Goal: Task Accomplishment & Management: Use online tool/utility

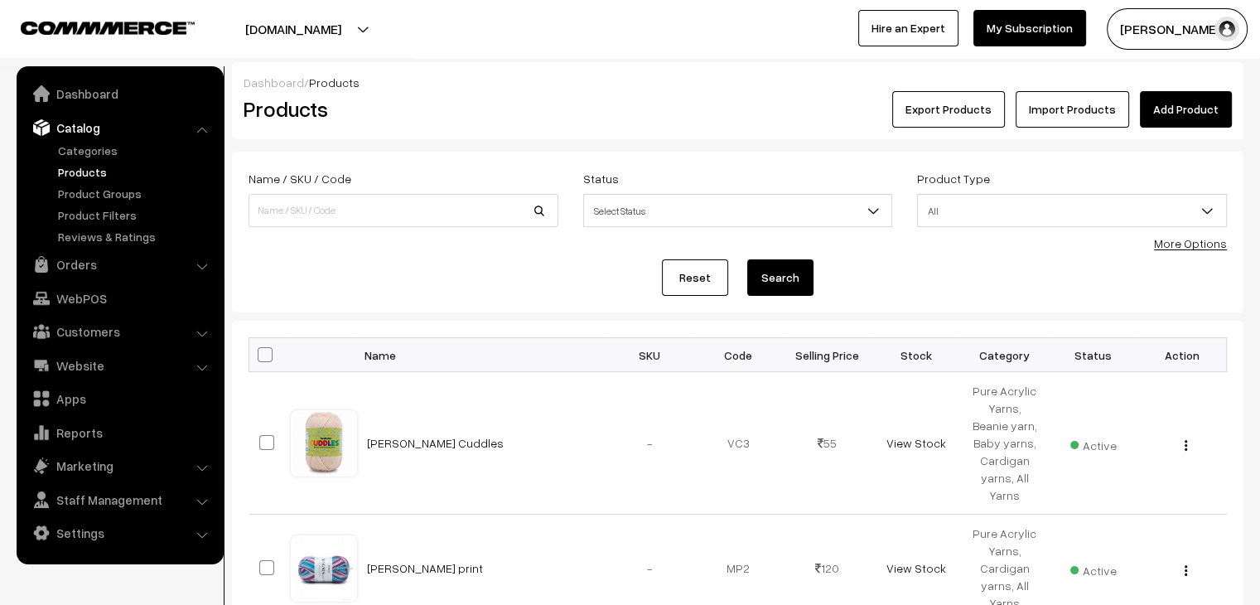
click at [94, 169] on link "Products" at bounding box center [136, 171] width 164 height 17
click at [103, 262] on link "Orders" at bounding box center [119, 264] width 197 height 30
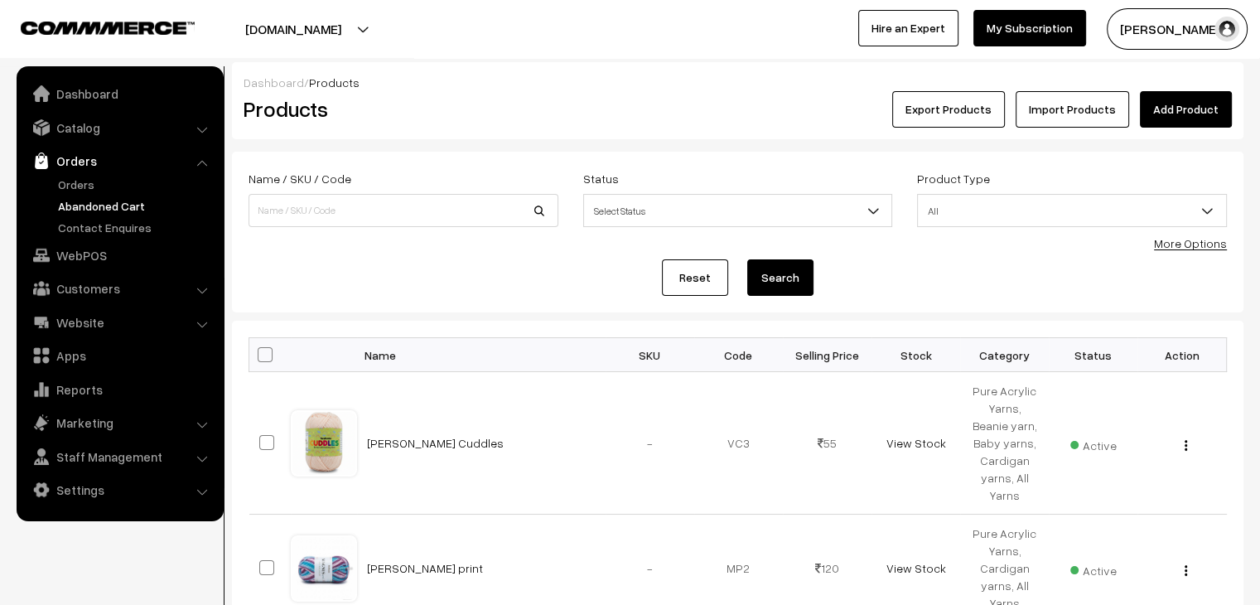
click at [117, 206] on link "Abandoned Cart" at bounding box center [136, 205] width 164 height 17
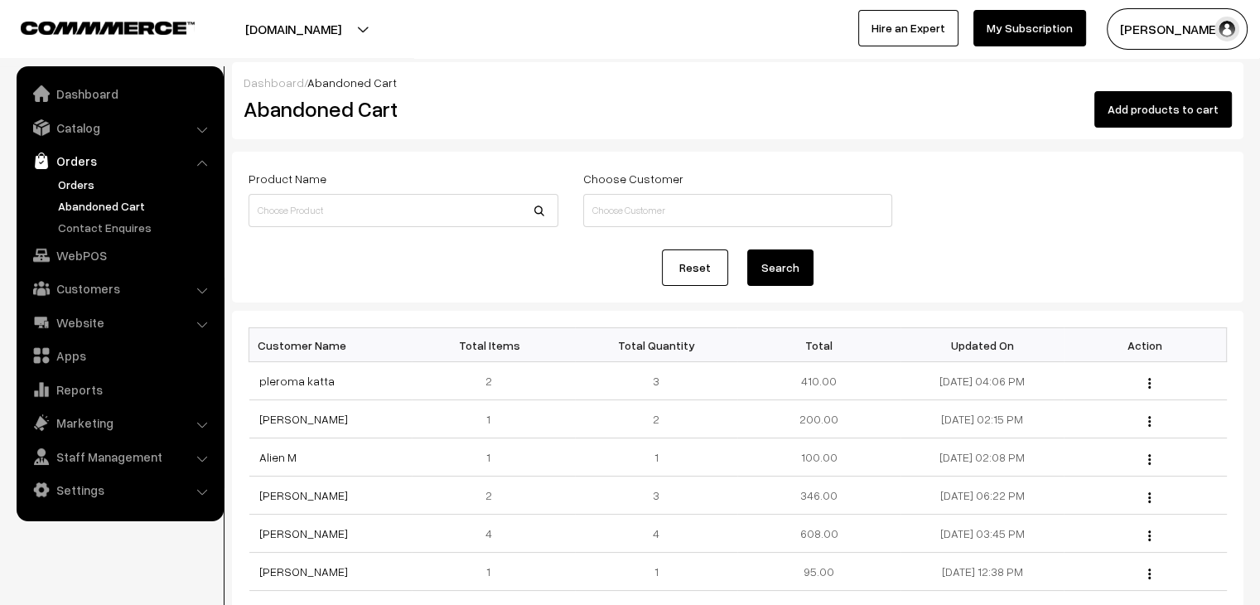
click at [103, 182] on link "Orders" at bounding box center [136, 184] width 164 height 17
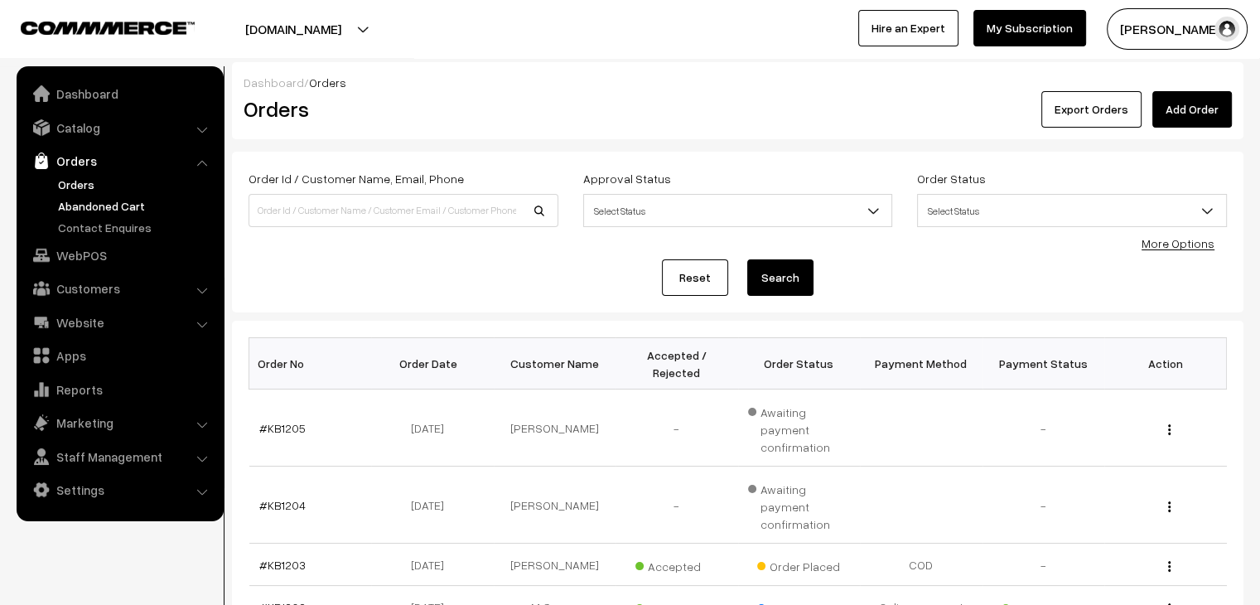
click at [104, 203] on link "Abandoned Cart" at bounding box center [136, 205] width 164 height 17
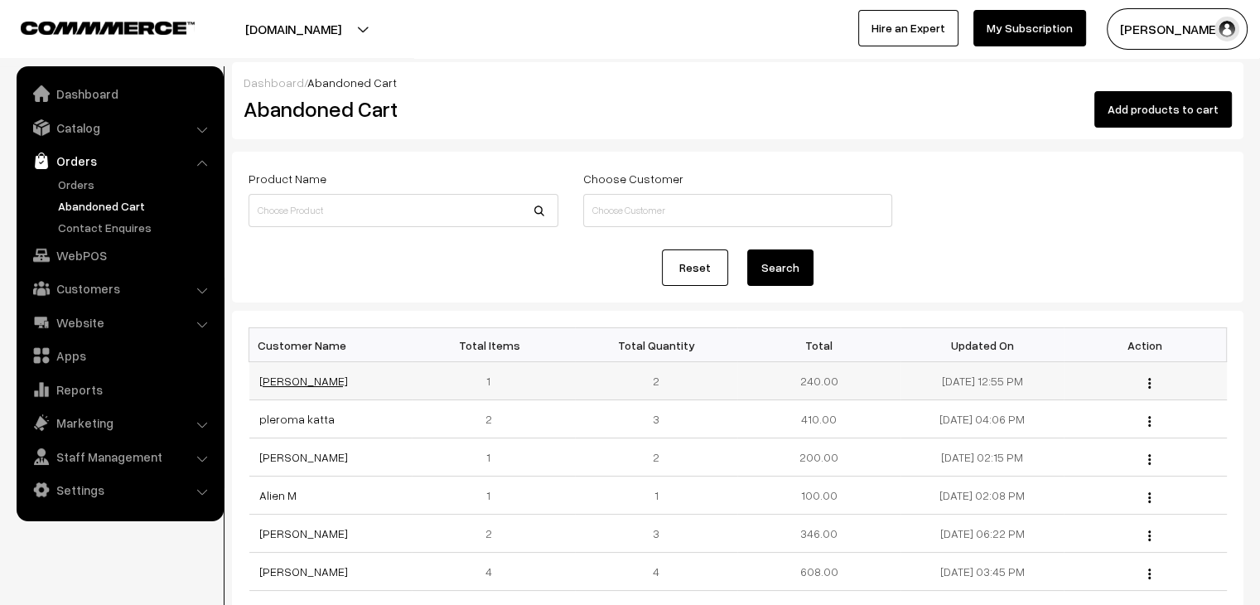
click at [289, 378] on link "Shalima K" at bounding box center [303, 381] width 89 height 14
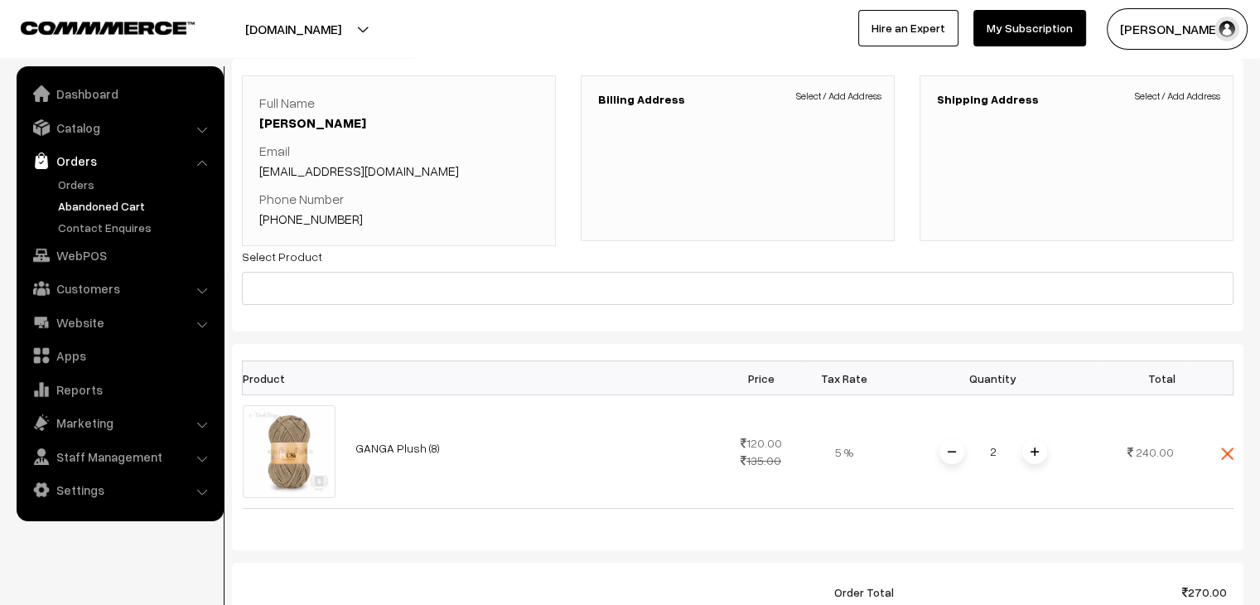
scroll to position [83, 0]
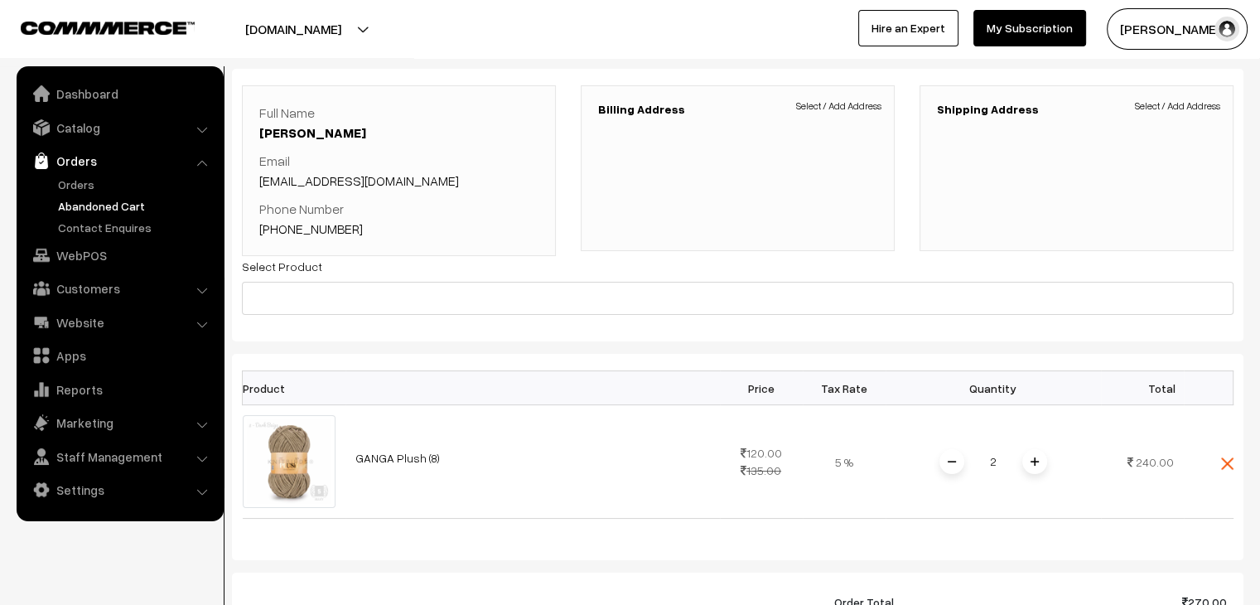
click at [307, 179] on link "shalikunju48@gmail.com" at bounding box center [359, 180] width 200 height 17
click at [83, 176] on link "Orders" at bounding box center [136, 184] width 164 height 17
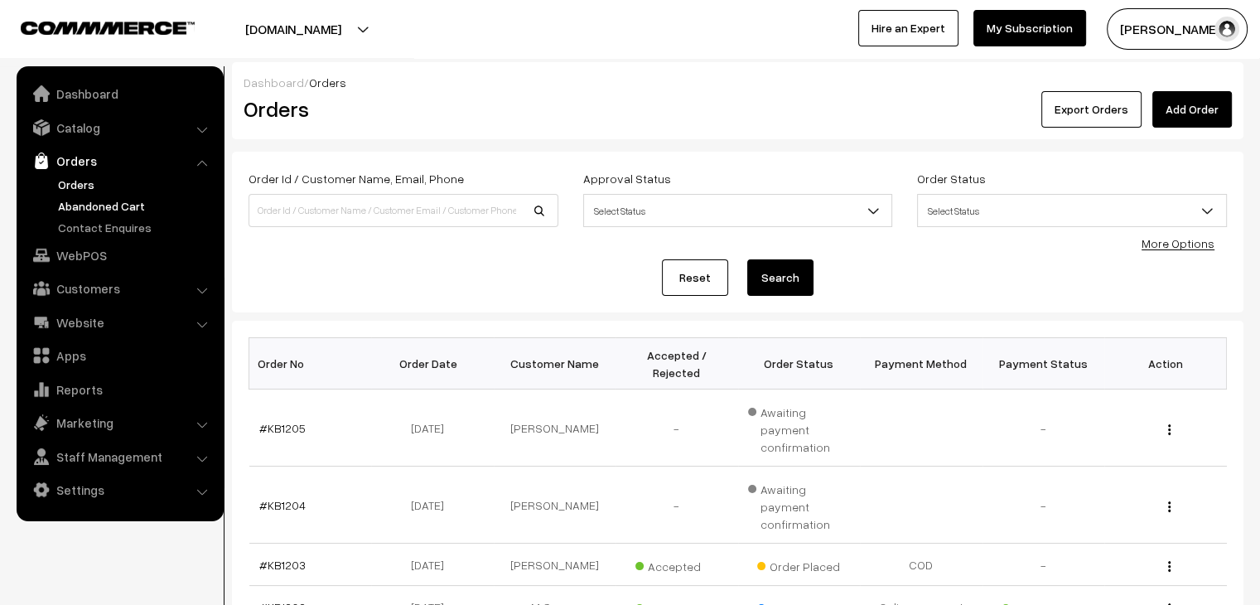
click at [128, 207] on link "Abandoned Cart" at bounding box center [136, 205] width 164 height 17
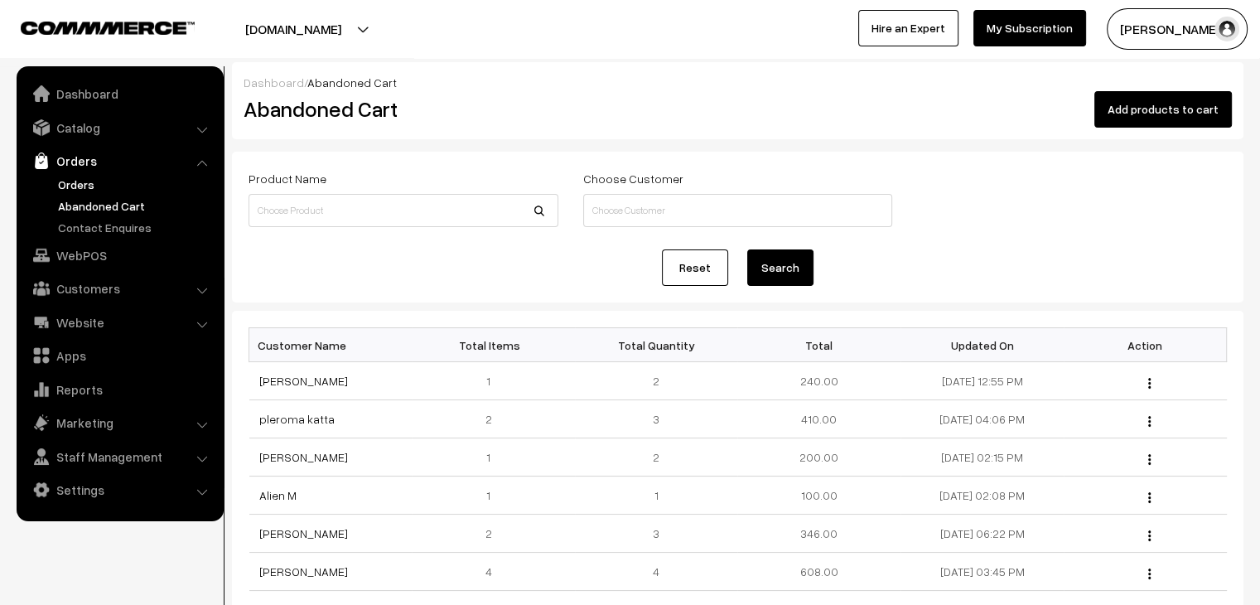
click at [113, 177] on link "Orders" at bounding box center [136, 184] width 164 height 17
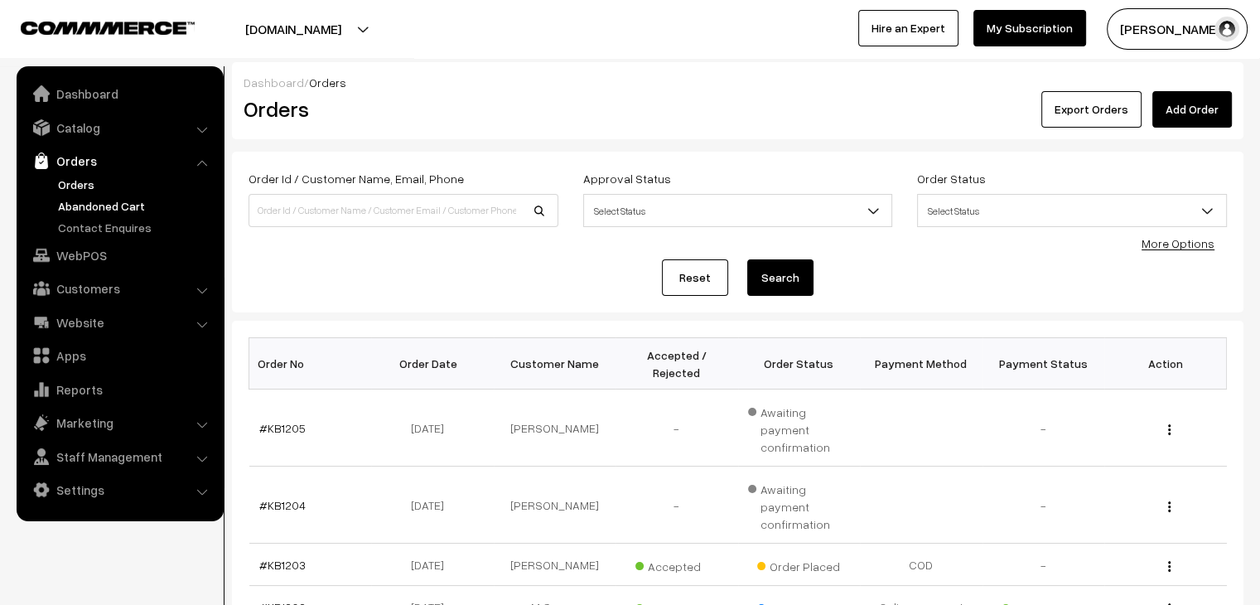
click at [75, 211] on link "Abandoned Cart" at bounding box center [136, 205] width 164 height 17
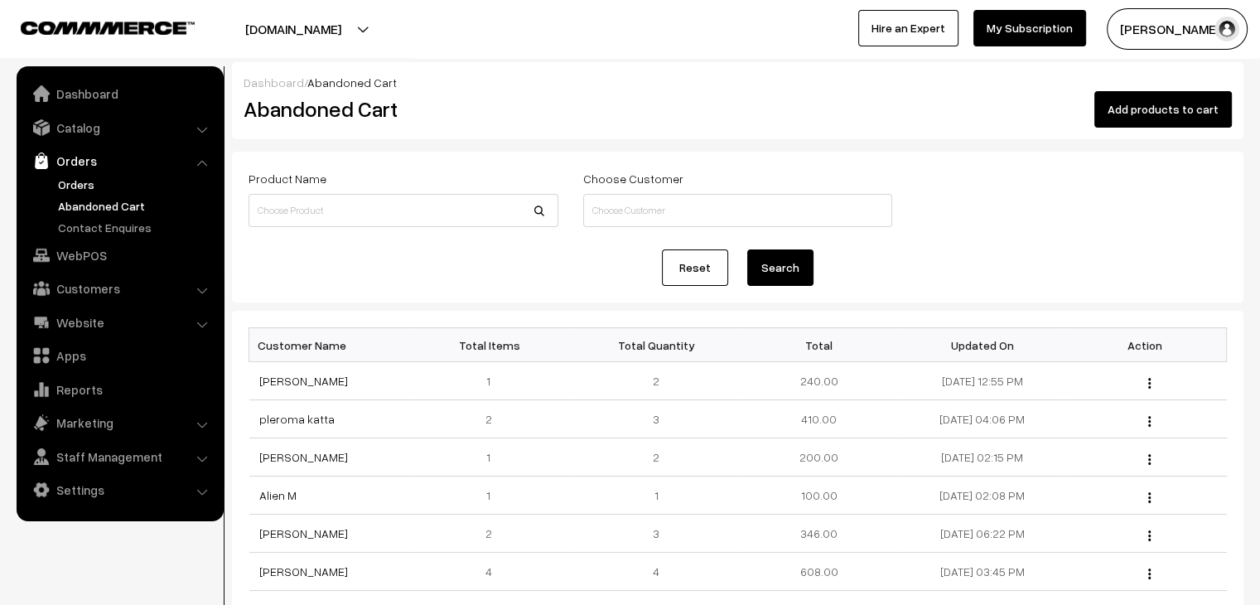
click at [99, 186] on link "Orders" at bounding box center [136, 184] width 164 height 17
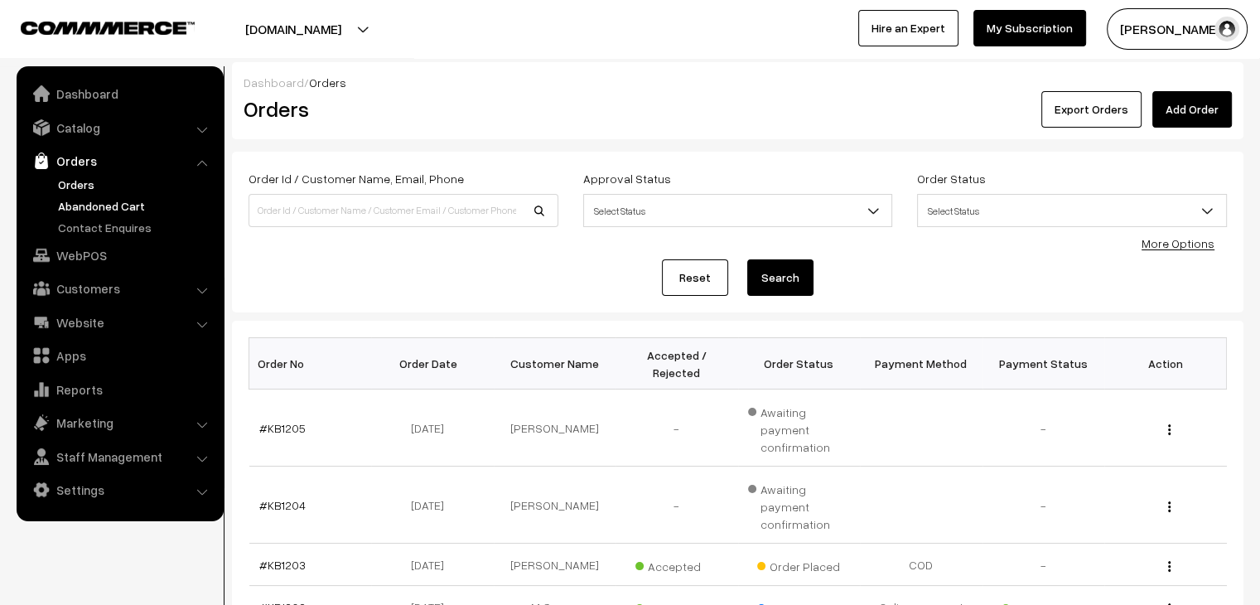
click at [139, 200] on link "Abandoned Cart" at bounding box center [136, 205] width 164 height 17
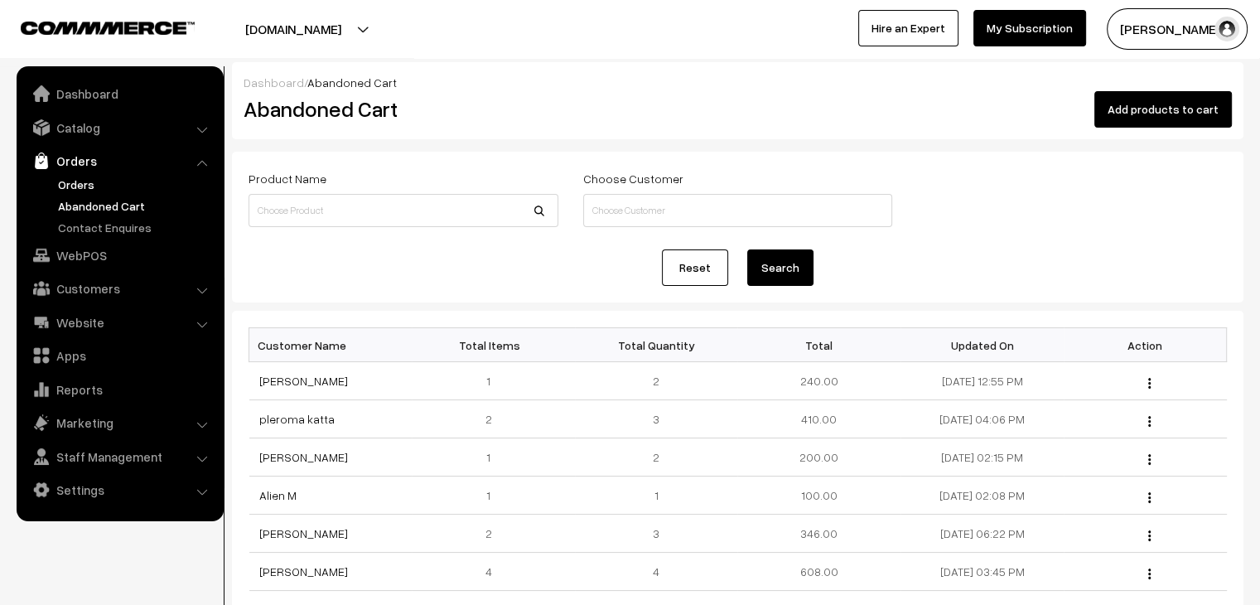
click at [102, 183] on link "Orders" at bounding box center [136, 184] width 164 height 17
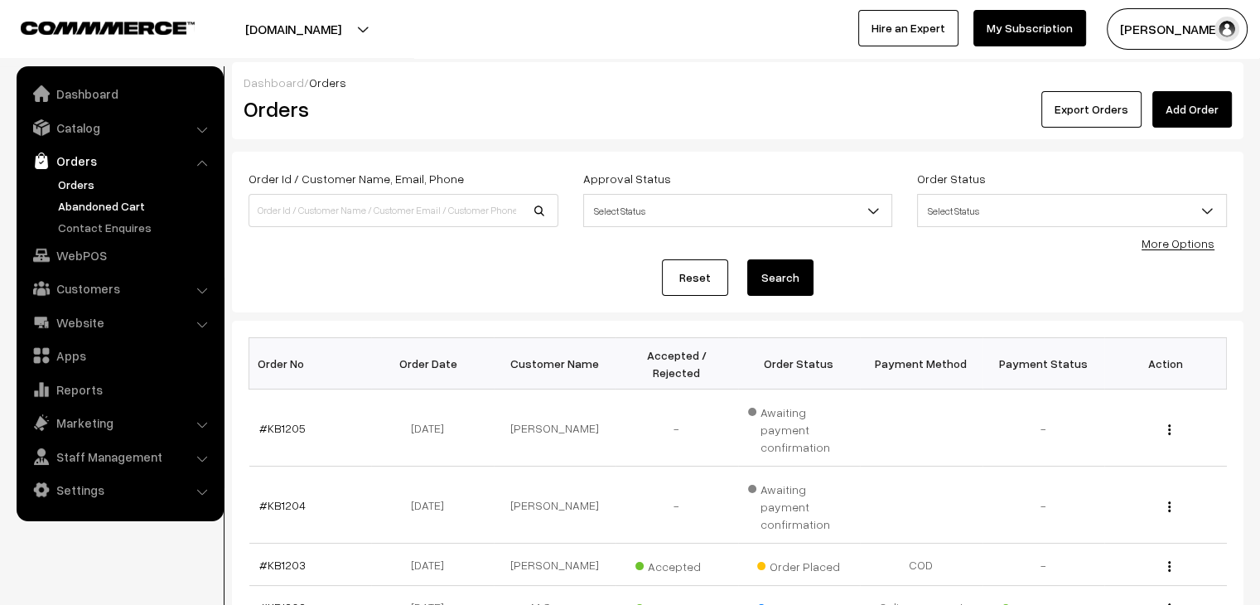
click at [106, 205] on link "Abandoned Cart" at bounding box center [136, 205] width 164 height 17
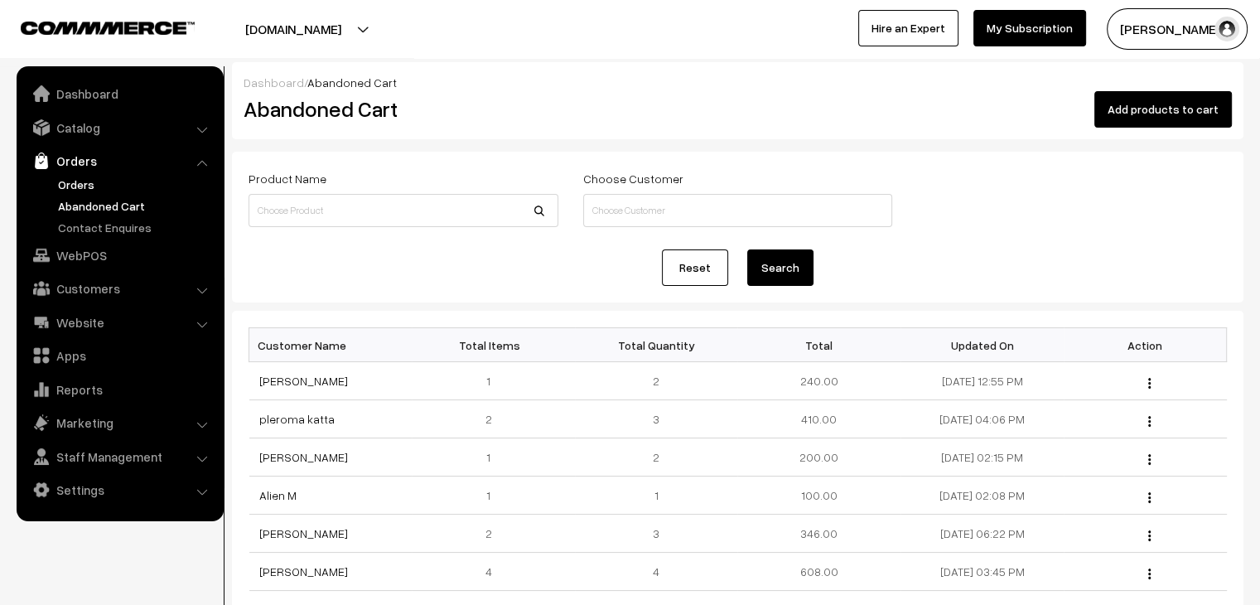
click at [103, 190] on link "Orders" at bounding box center [136, 184] width 164 height 17
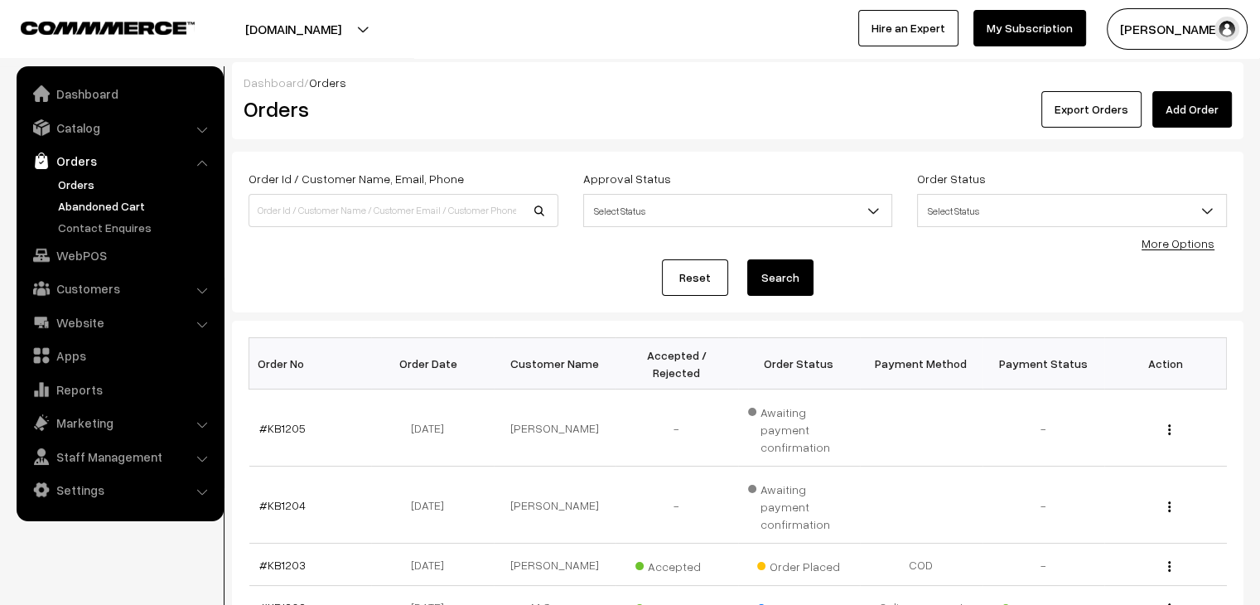
click at [138, 209] on link "Abandoned Cart" at bounding box center [136, 205] width 164 height 17
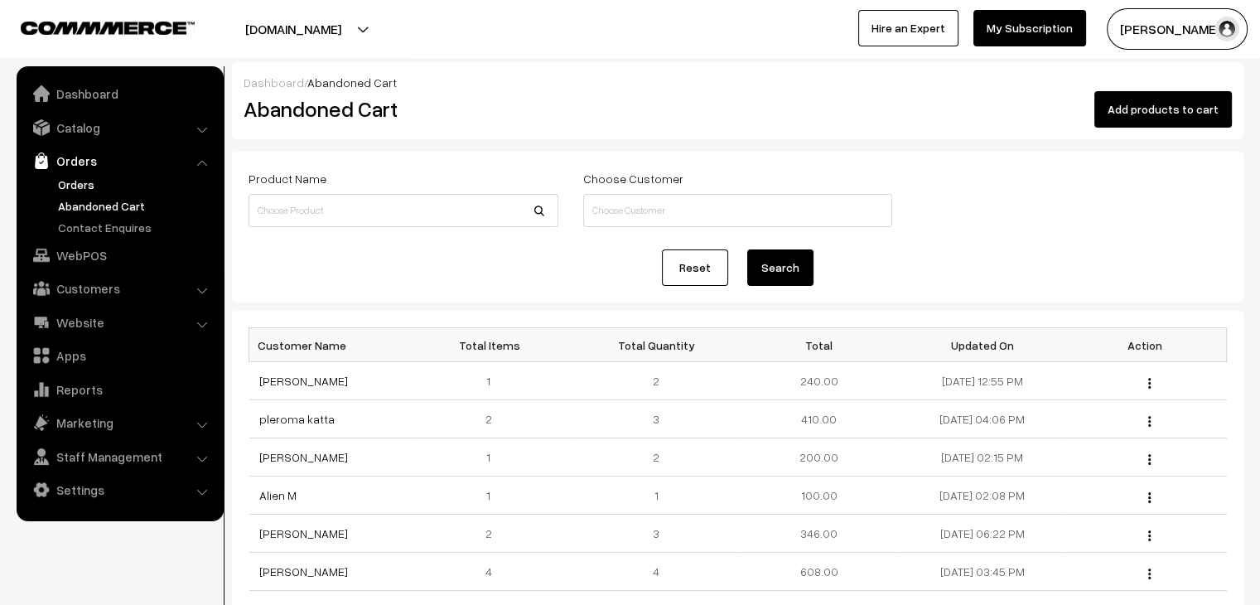
click at [77, 179] on link "Orders" at bounding box center [136, 184] width 164 height 17
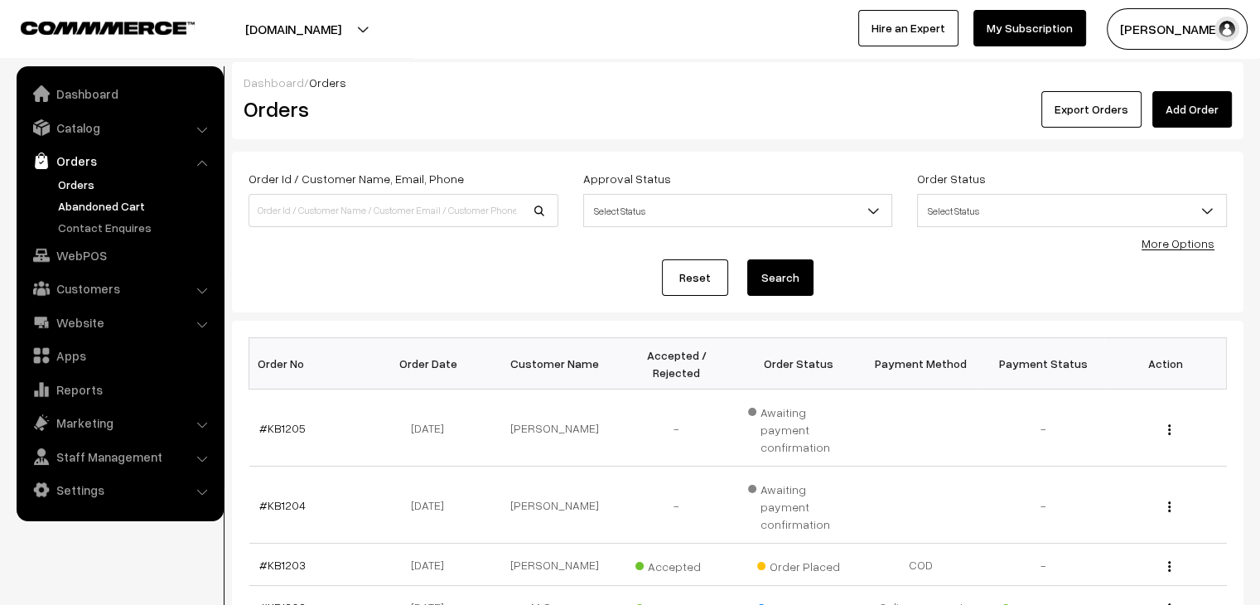
click at [110, 205] on link "Abandoned Cart" at bounding box center [136, 205] width 164 height 17
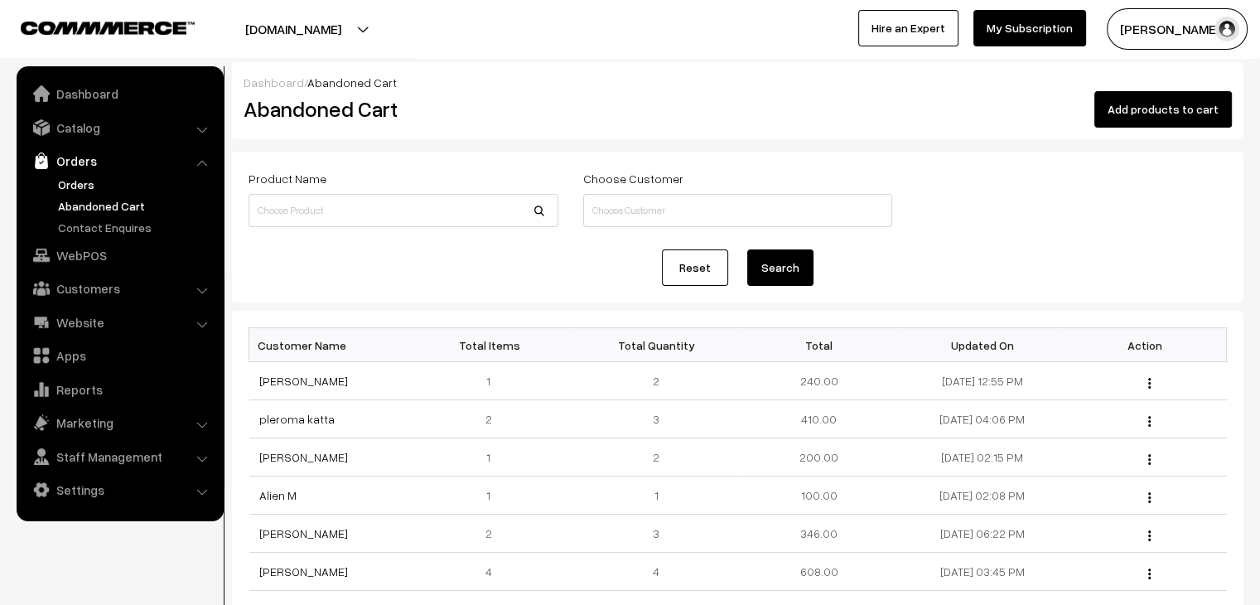
click at [109, 185] on link "Orders" at bounding box center [136, 184] width 164 height 17
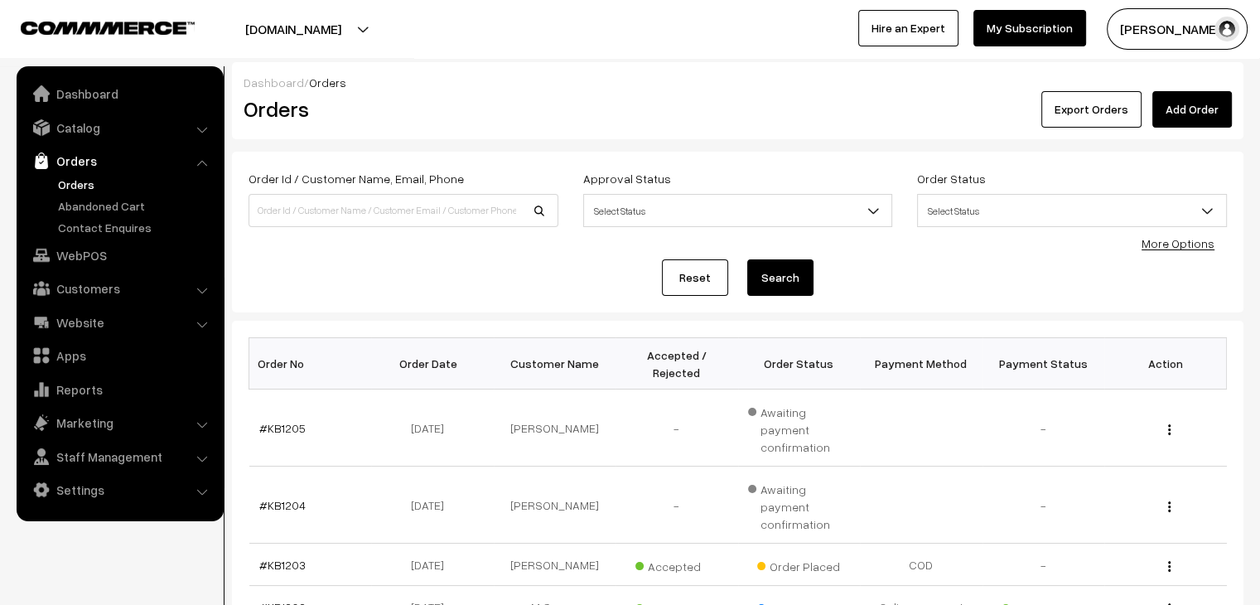
click at [112, 214] on ul "Orders" at bounding box center [120, 206] width 199 height 60
click at [113, 207] on link "Abandoned Cart" at bounding box center [136, 205] width 164 height 17
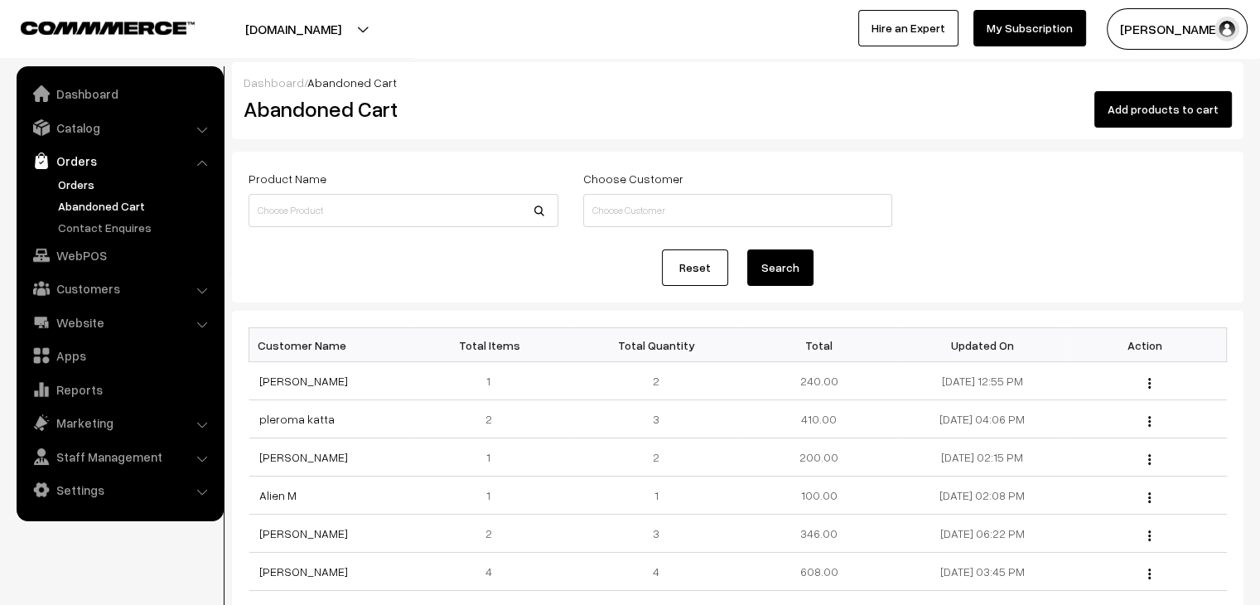
click at [90, 190] on link "Orders" at bounding box center [136, 184] width 164 height 17
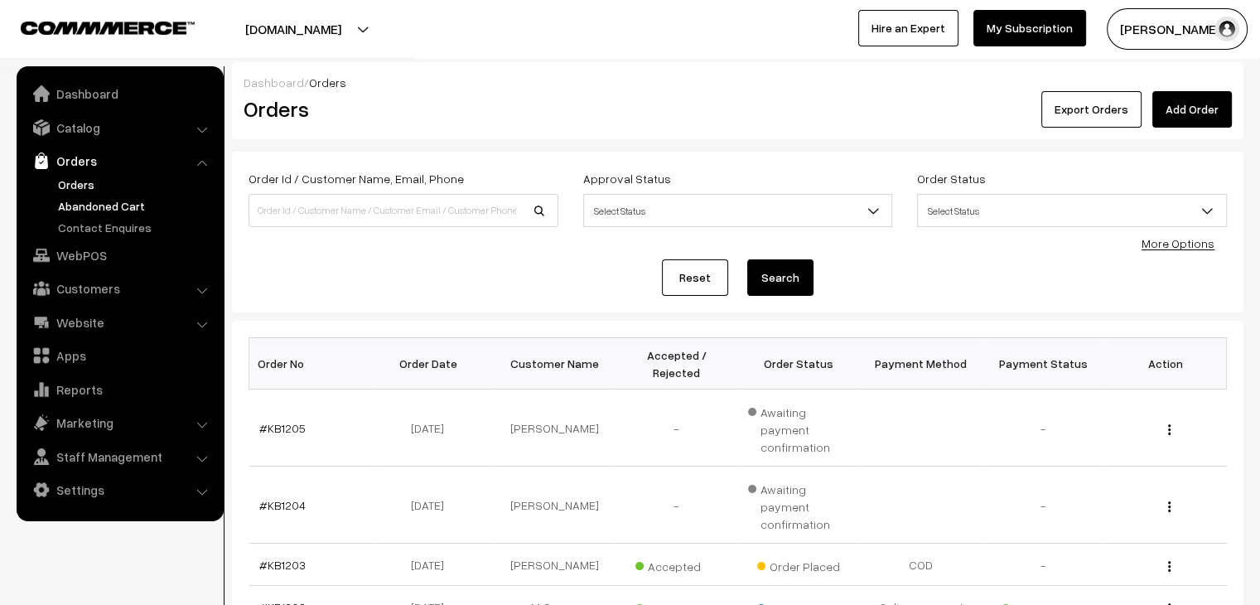
click at [88, 201] on link "Abandoned Cart" at bounding box center [136, 205] width 164 height 17
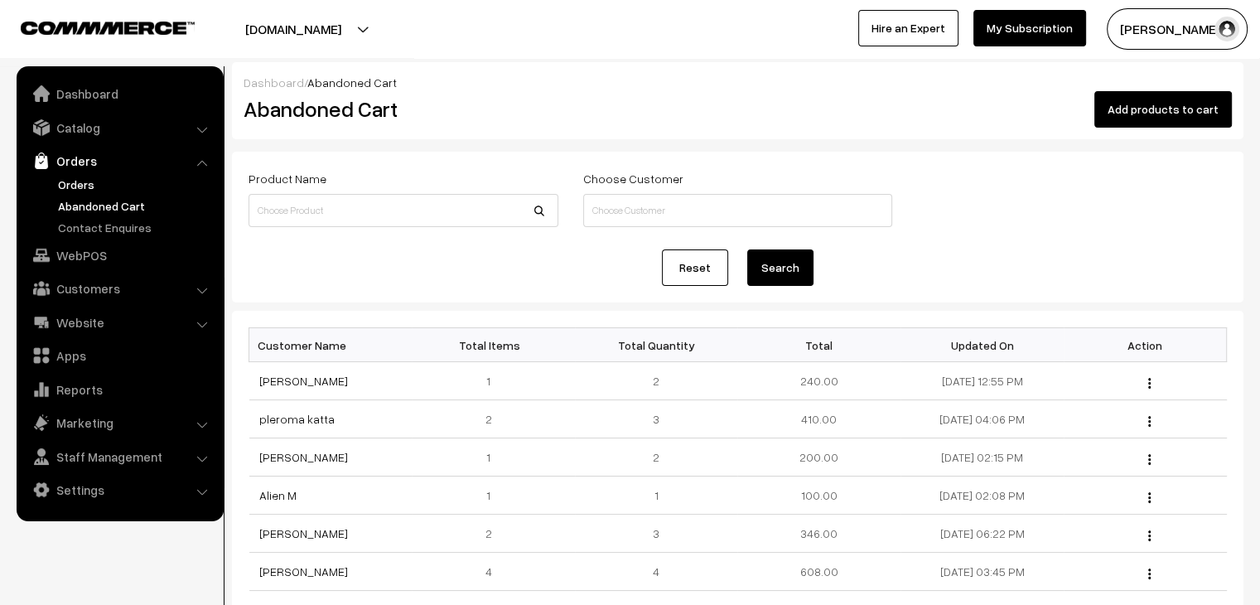
click at [64, 186] on link "Orders" at bounding box center [136, 184] width 164 height 17
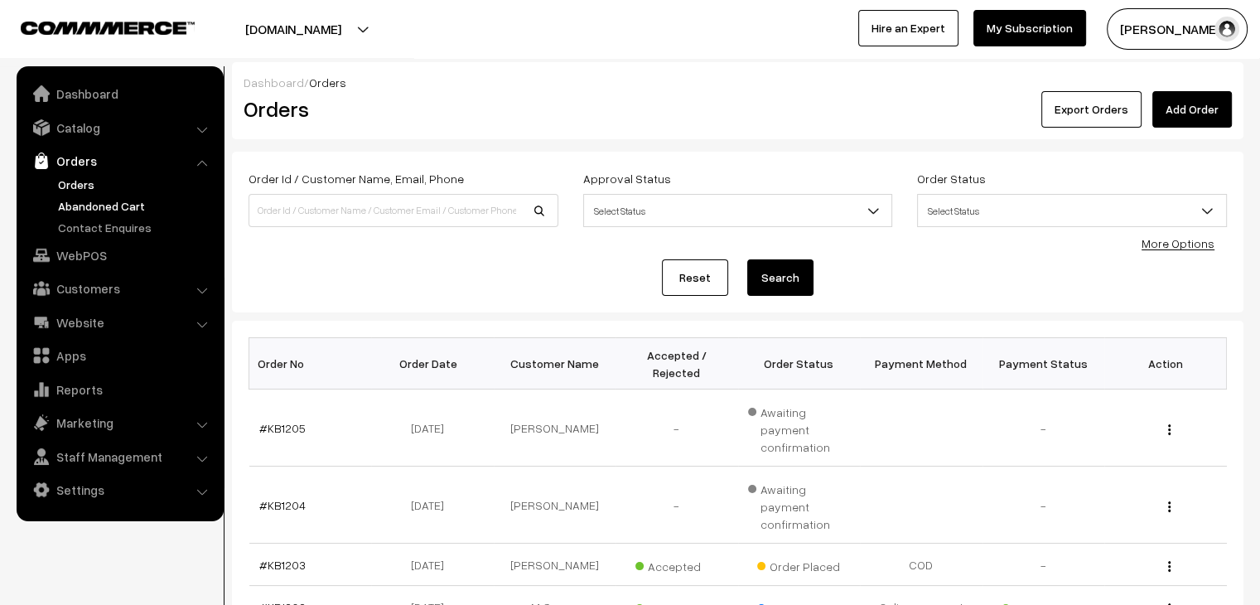
click at [100, 213] on link "Abandoned Cart" at bounding box center [136, 205] width 164 height 17
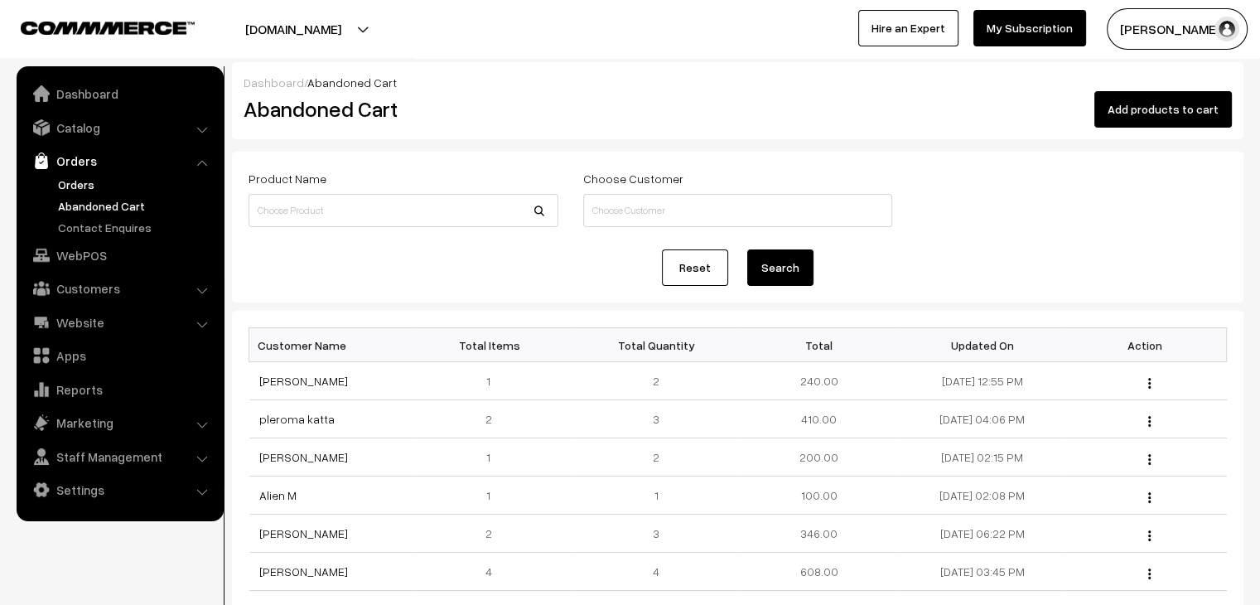
click at [86, 183] on link "Orders" at bounding box center [136, 184] width 164 height 17
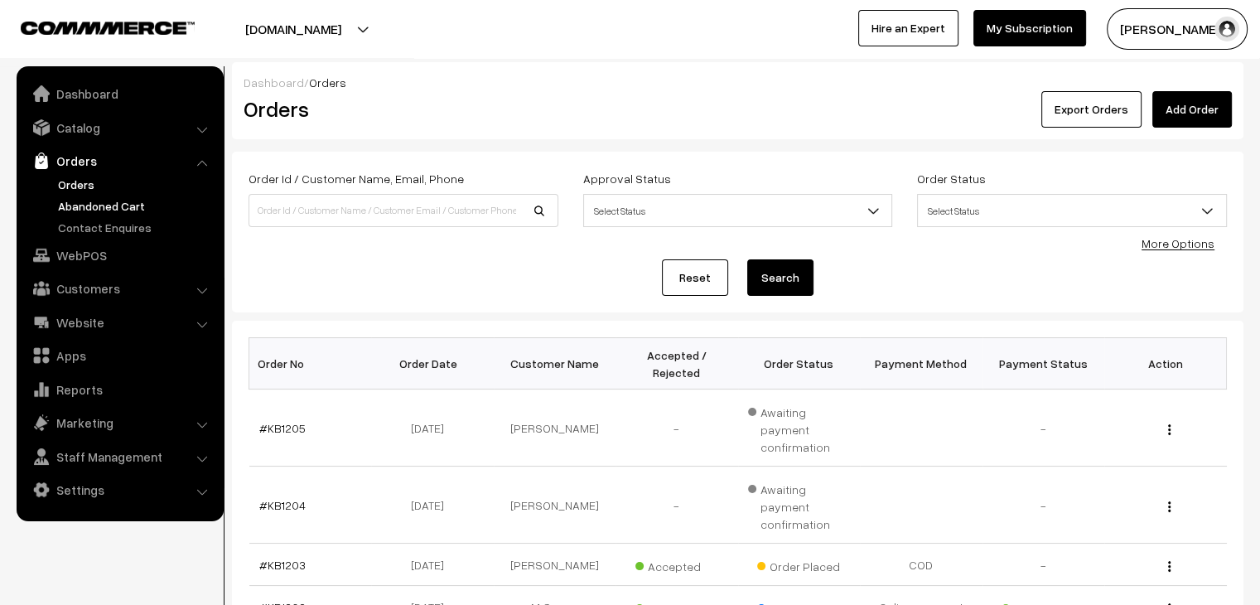
click at [109, 203] on link "Abandoned Cart" at bounding box center [136, 205] width 164 height 17
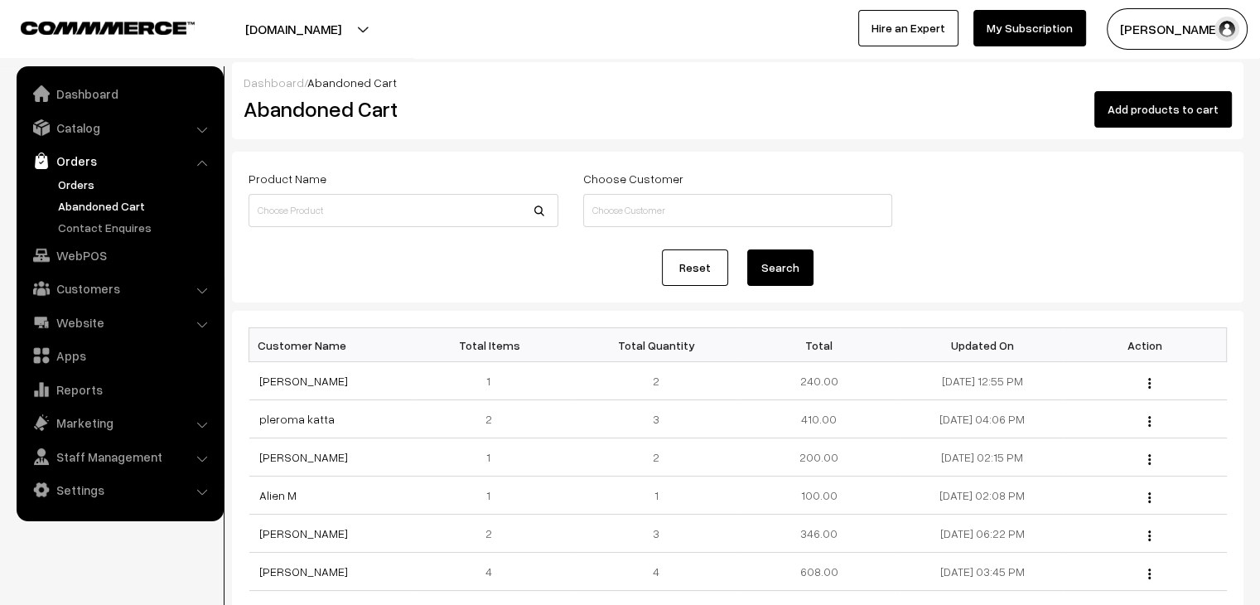
click at [148, 179] on link "Orders" at bounding box center [136, 184] width 164 height 17
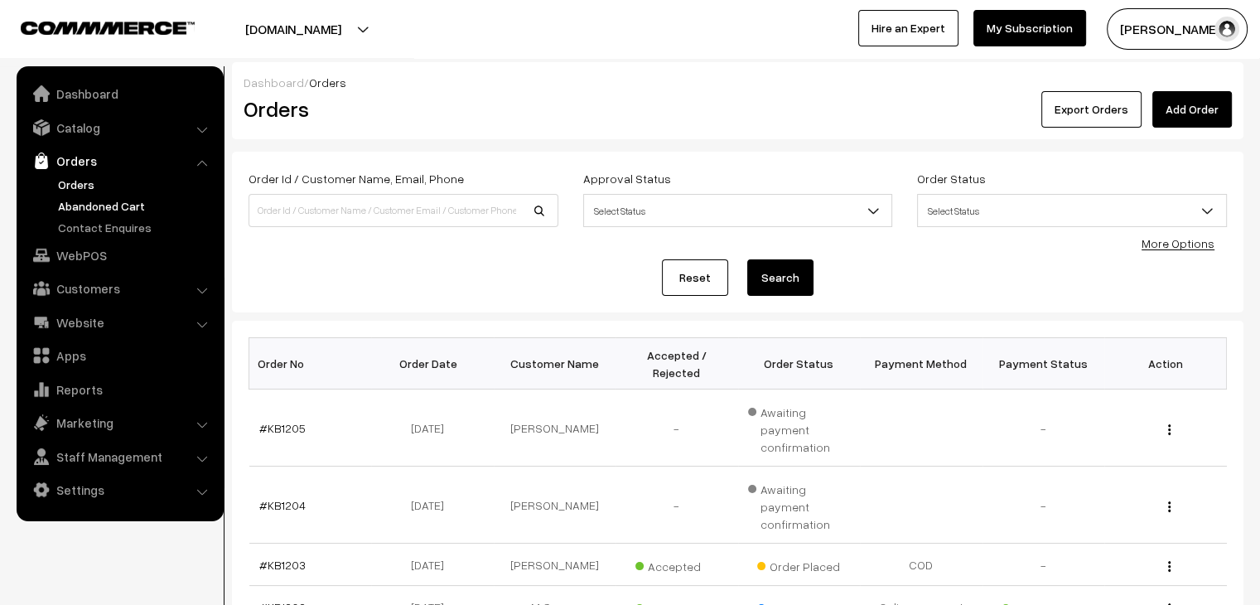
click at [135, 209] on link "Abandoned Cart" at bounding box center [136, 205] width 164 height 17
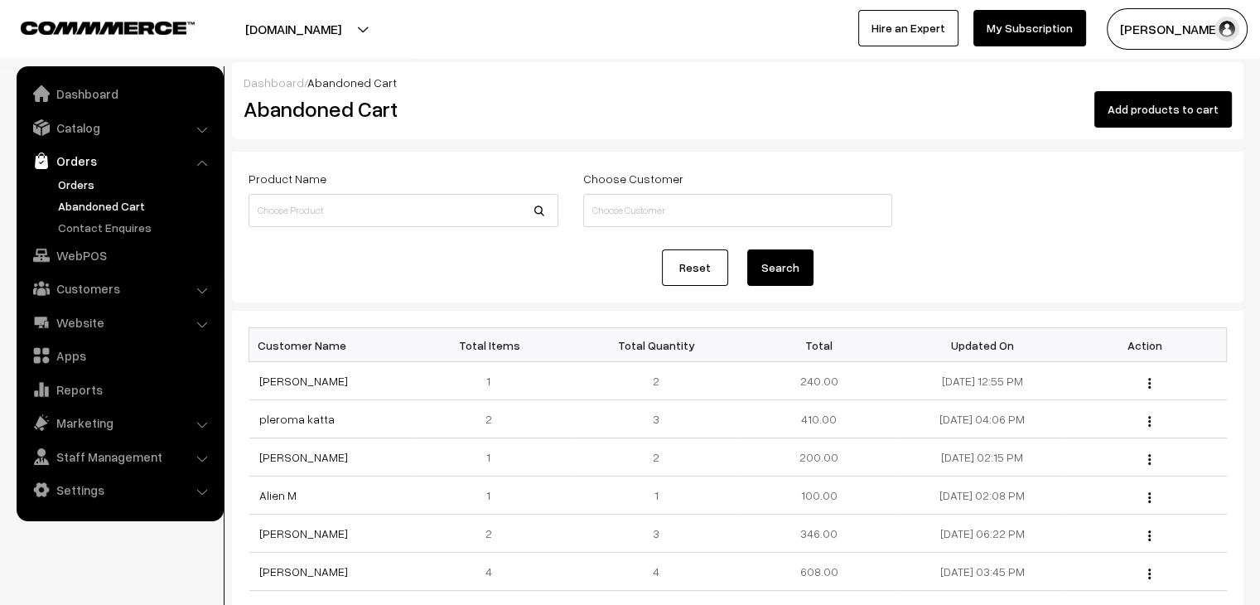
click at [104, 177] on link "Orders" at bounding box center [136, 184] width 164 height 17
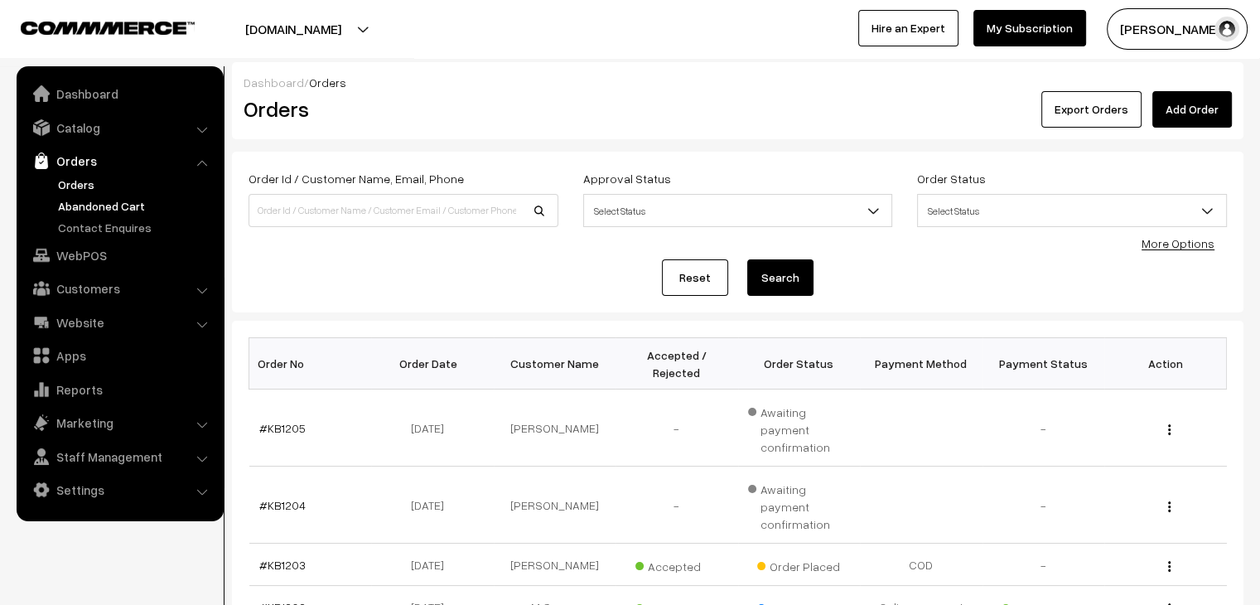
click at [139, 200] on link "Abandoned Cart" at bounding box center [136, 205] width 164 height 17
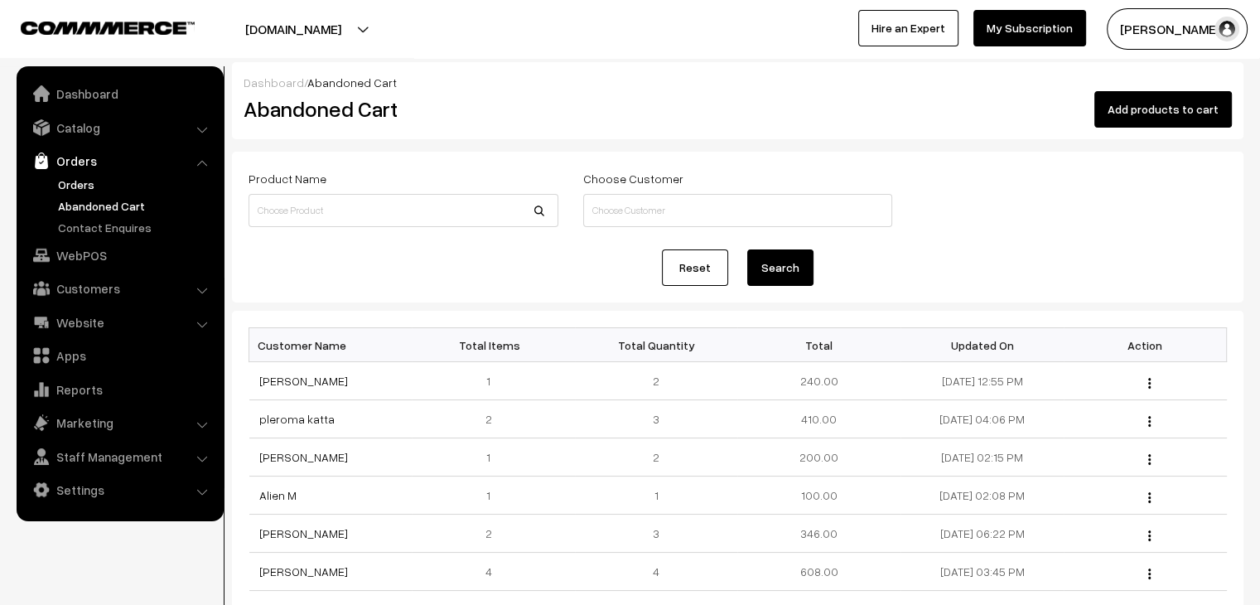
click at [70, 187] on link "Orders" at bounding box center [136, 184] width 164 height 17
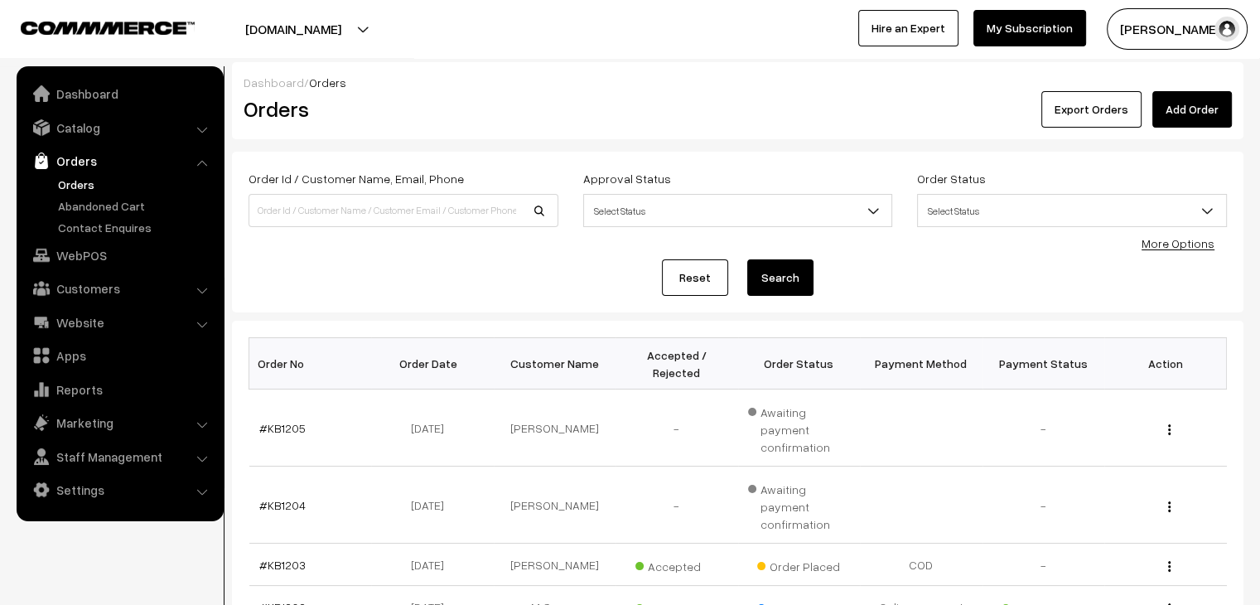
click at [98, 285] on link "Customers" at bounding box center [119, 288] width 197 height 30
click at [92, 255] on link "Customers" at bounding box center [136, 251] width 164 height 17
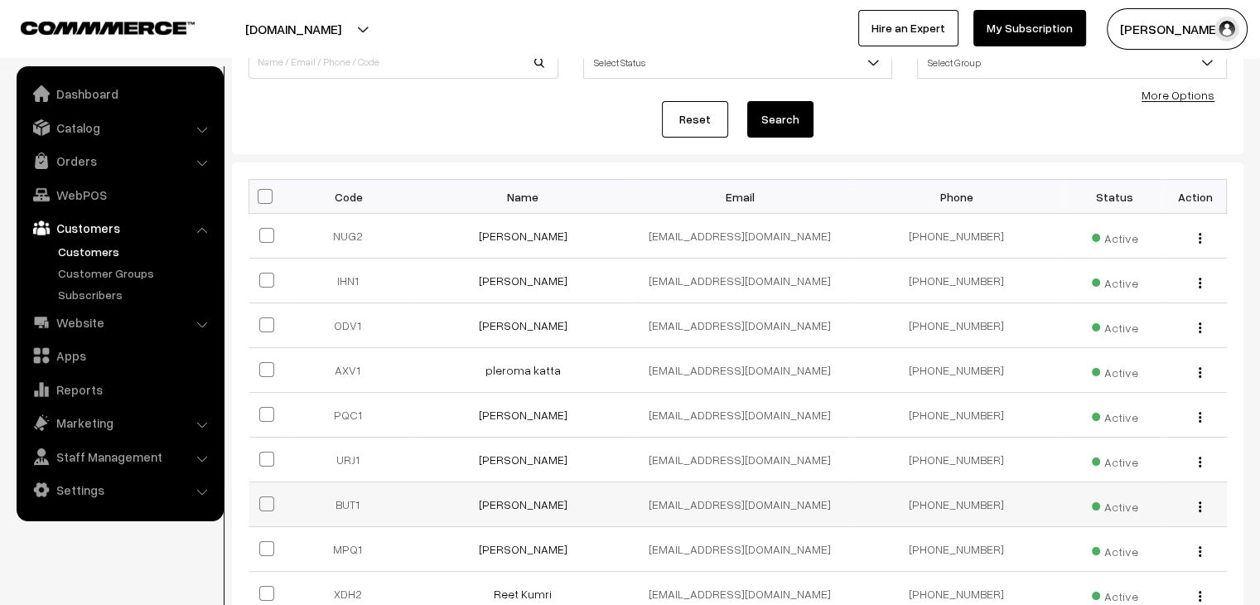
scroll to position [411, 0]
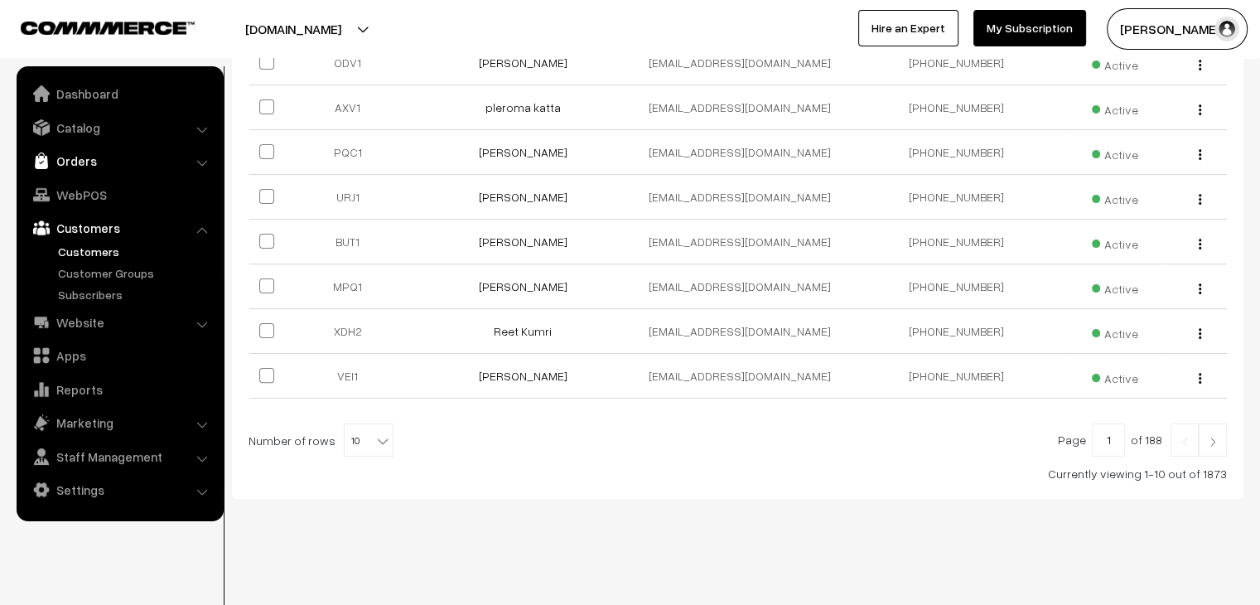
click at [88, 163] on link "Orders" at bounding box center [119, 161] width 197 height 30
click at [82, 183] on link "Orders" at bounding box center [136, 184] width 164 height 17
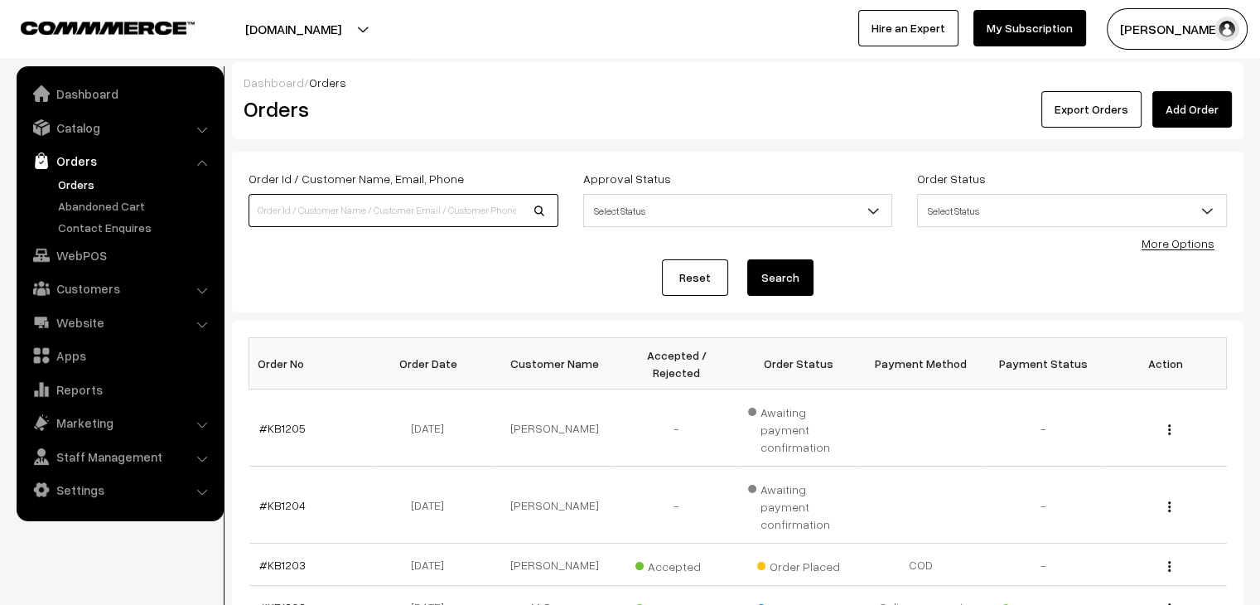
click at [343, 212] on input at bounding box center [404, 210] width 310 height 33
type input "akriti"
click at [747, 259] on button "Search" at bounding box center [780, 277] width 66 height 36
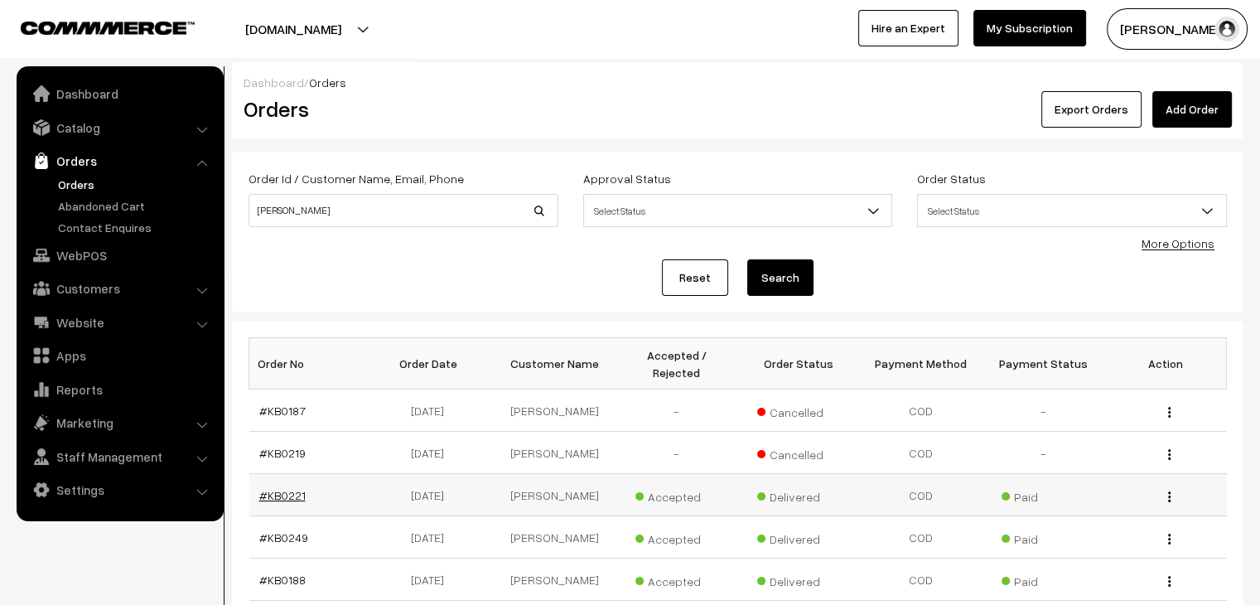
click at [259, 488] on link "#KB0221" at bounding box center [282, 495] width 46 height 14
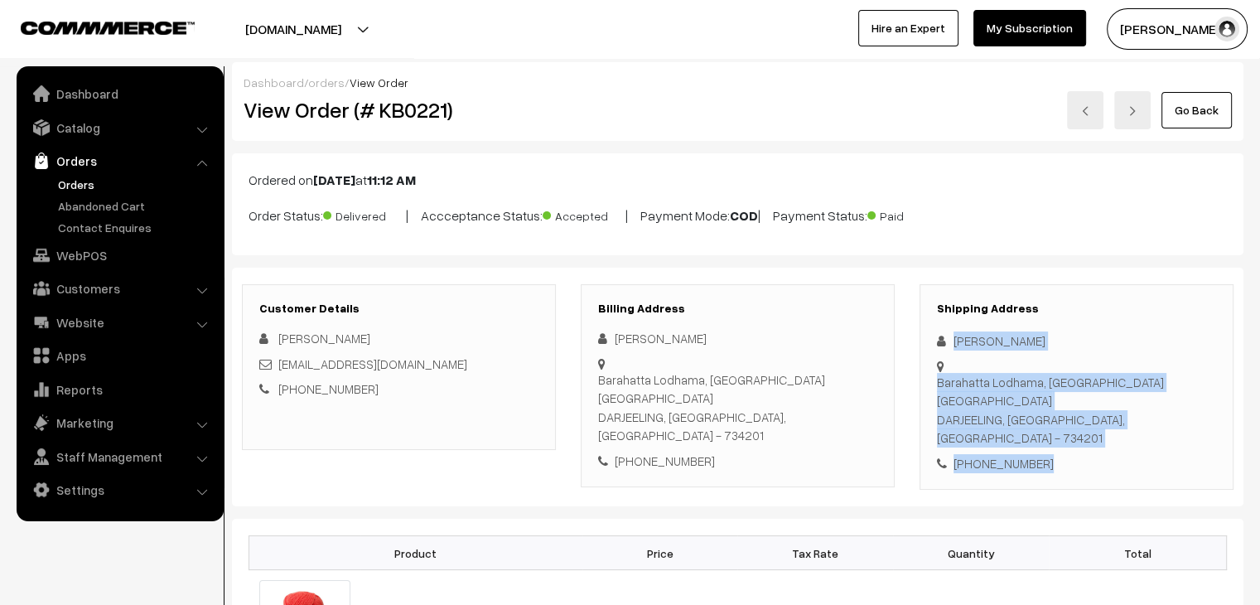
drag, startPoint x: 0, startPoint y: 0, endPoint x: 951, endPoint y: 335, distance: 1008.4
click at [87, 180] on link "Orders" at bounding box center [136, 184] width 164 height 17
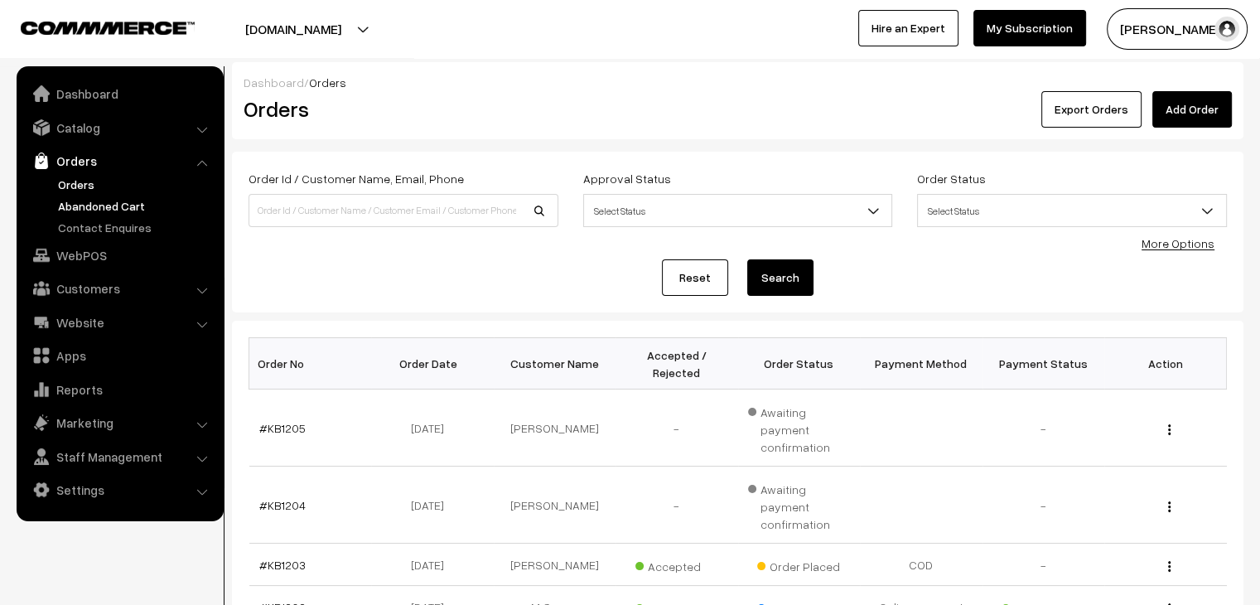
click at [86, 201] on link "Abandoned Cart" at bounding box center [136, 205] width 164 height 17
